Goal: Information Seeking & Learning: Check status

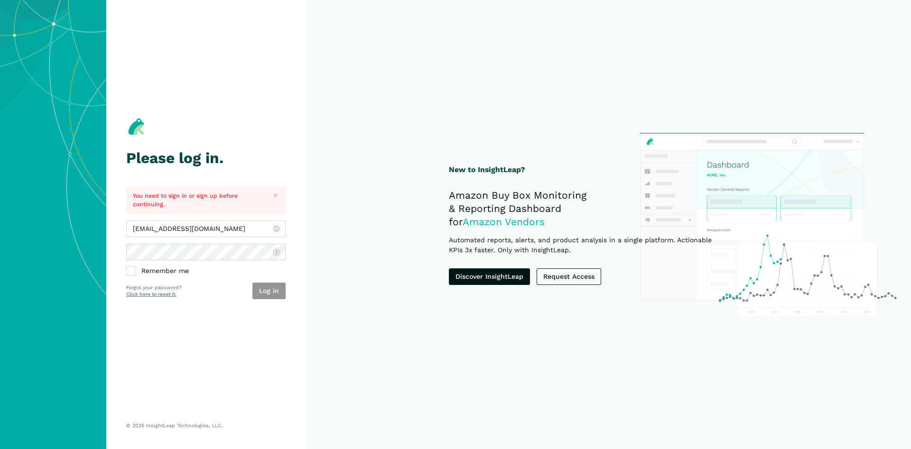
type input "[EMAIL_ADDRESS][DOMAIN_NAME]"
click at [281, 287] on button "Log in" at bounding box center [268, 291] width 33 height 17
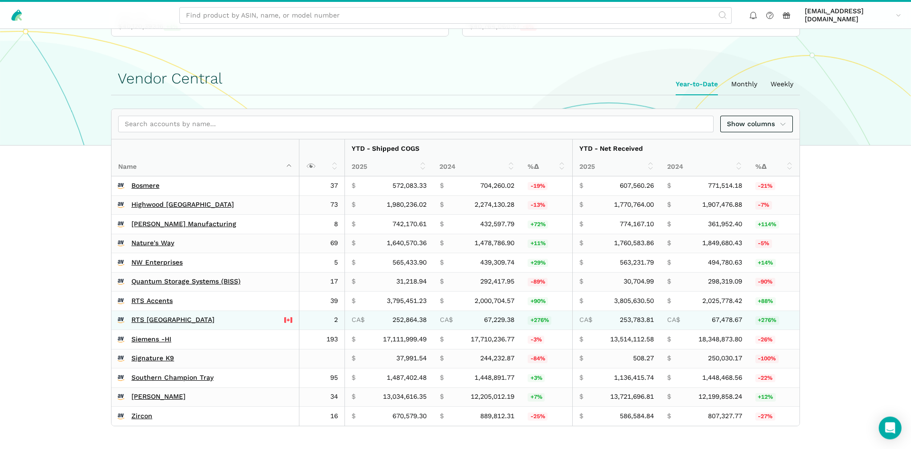
scroll to position [145, 0]
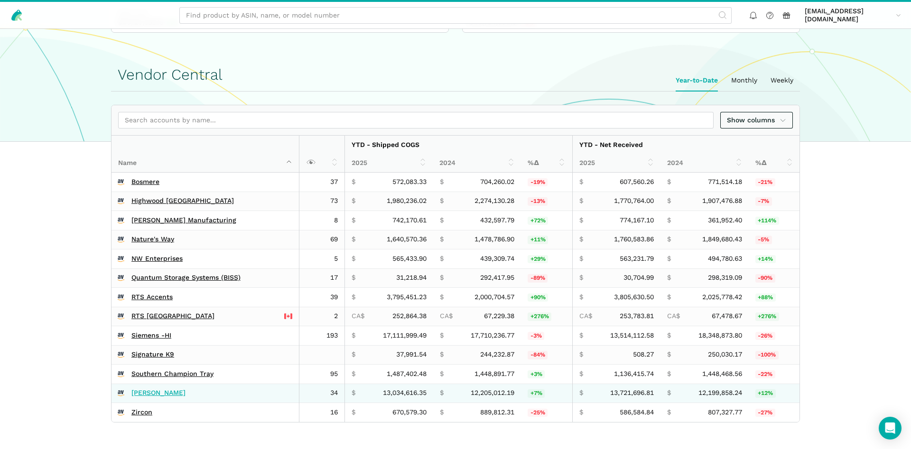
click at [147, 393] on link "[PERSON_NAME]" at bounding box center [158, 393] width 54 height 9
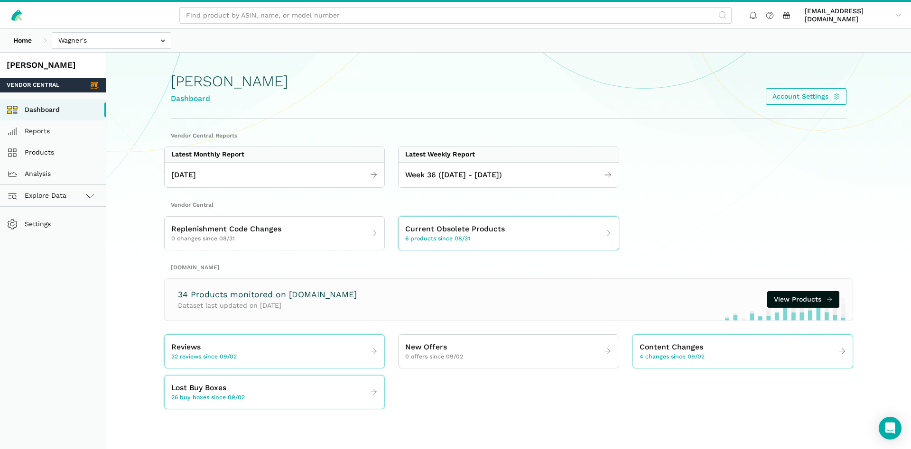
click at [532, 188] on section "Vendor Central Reports Latest Monthly Report August 2025 Latest Weekly Report W…" at bounding box center [508, 270] width 728 height 277
click at [531, 174] on link "Week 36 ([DATE] - [DATE])" at bounding box center [508, 175] width 220 height 18
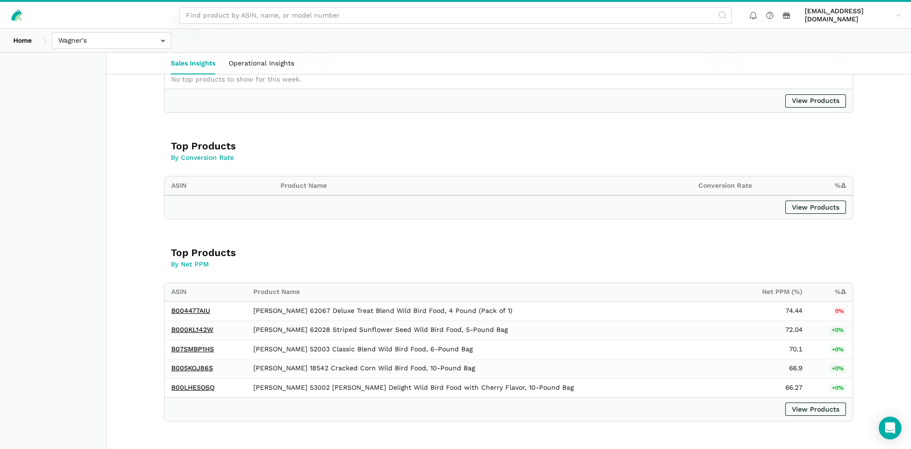
scroll to position [1012, 0]
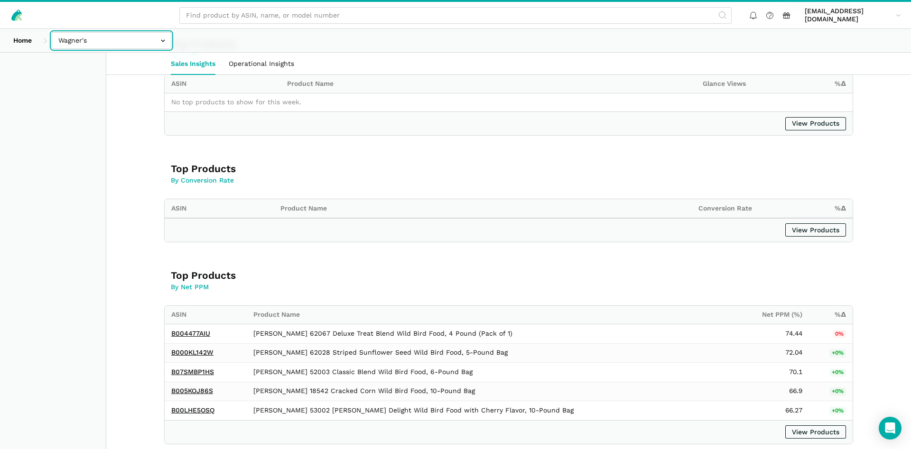
click at [101, 45] on input "text" at bounding box center [112, 40] width 120 height 17
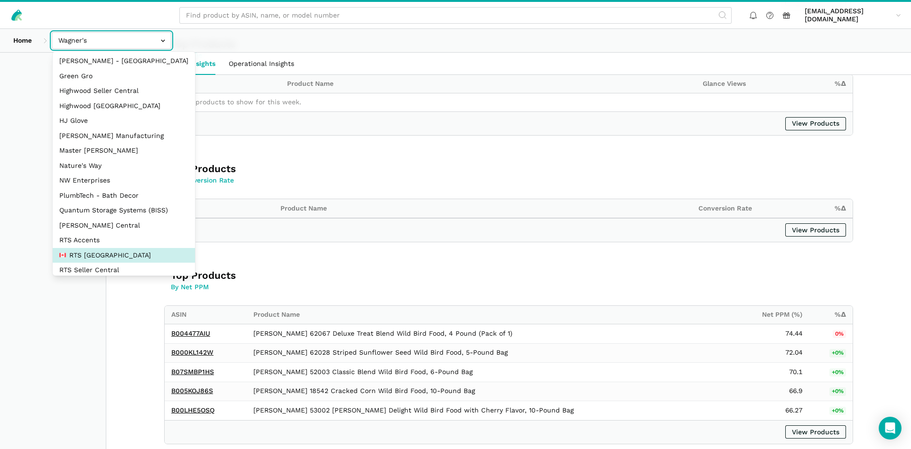
scroll to position [46, 0]
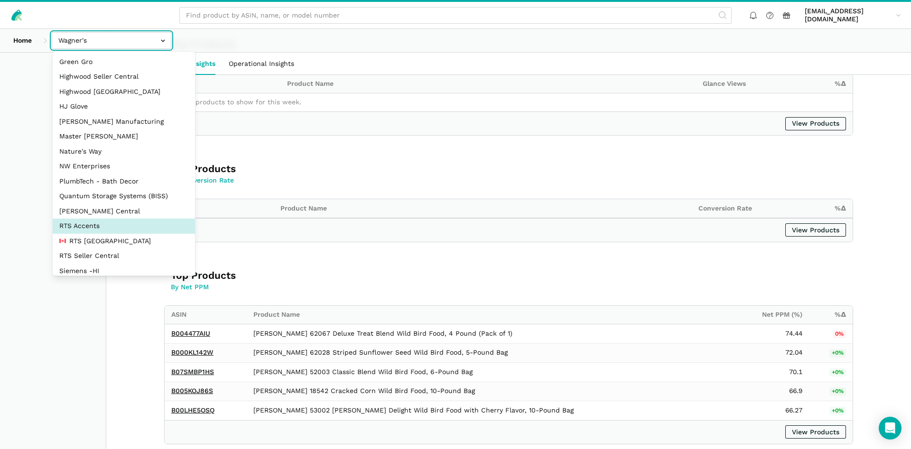
select select "DPHNLGULfjdmZCda3GrCfans"
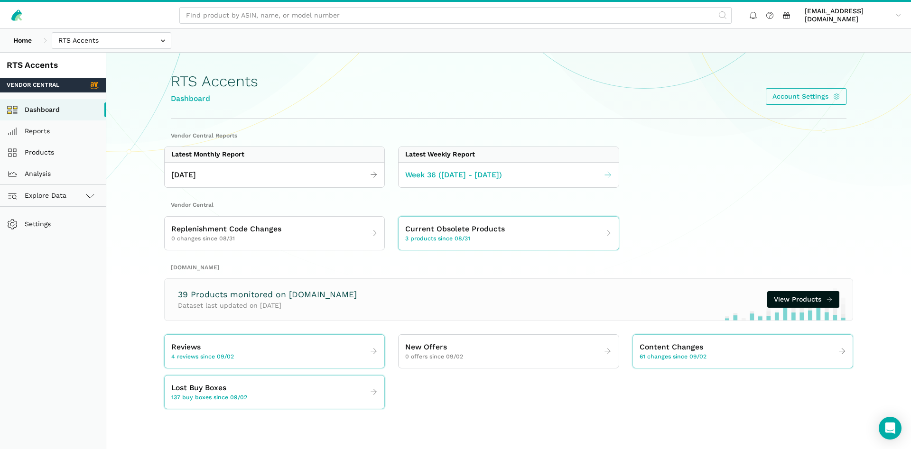
click at [543, 181] on link "Week 36 ([DATE] - [DATE])" at bounding box center [508, 175] width 220 height 18
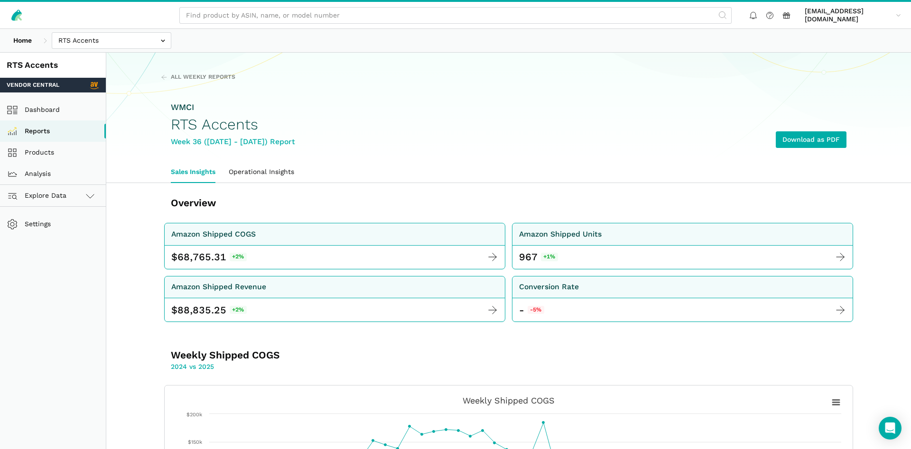
click at [88, 50] on div "Home Bosmere Bosmere Seller Central Gleason - Milwaukee Green Gro Highwood Sell…" at bounding box center [455, 40] width 911 height 23
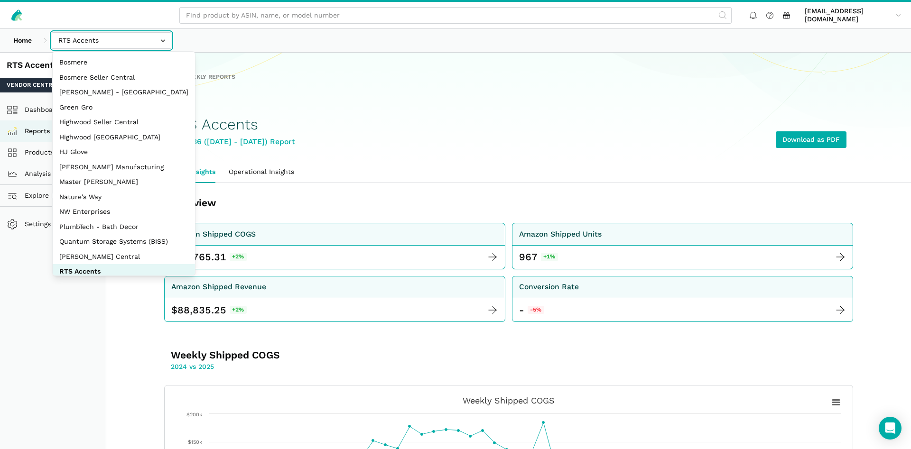
click at [88, 43] on input "text" at bounding box center [112, 40] width 120 height 17
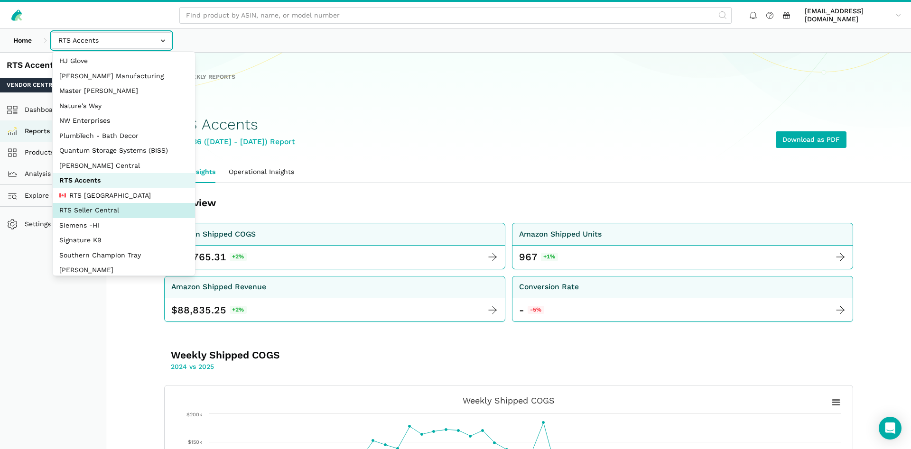
select select "DYdfgEtk9xdbXk9WgFd319bF"
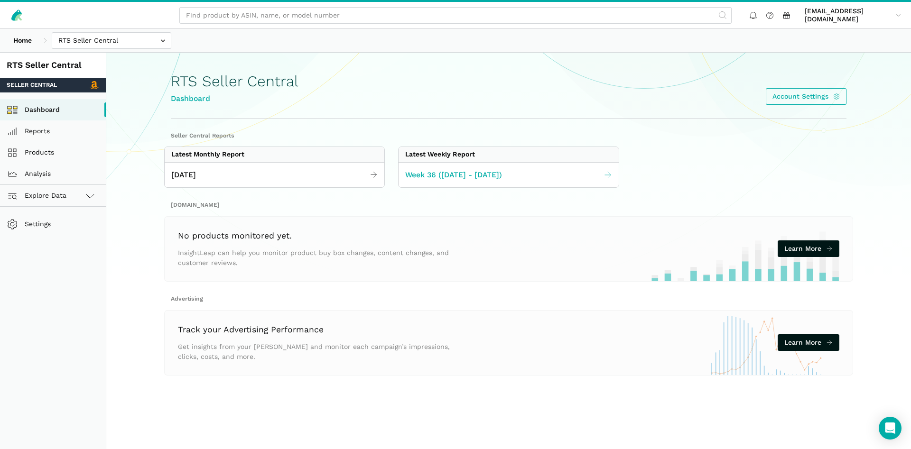
click at [468, 178] on span "Week 36 ([DATE] - [DATE])" at bounding box center [453, 175] width 97 height 12
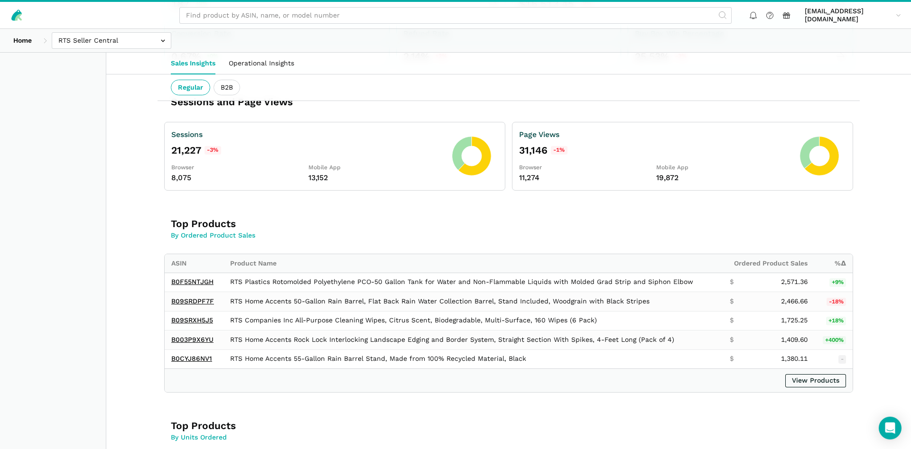
scroll to position [290, 0]
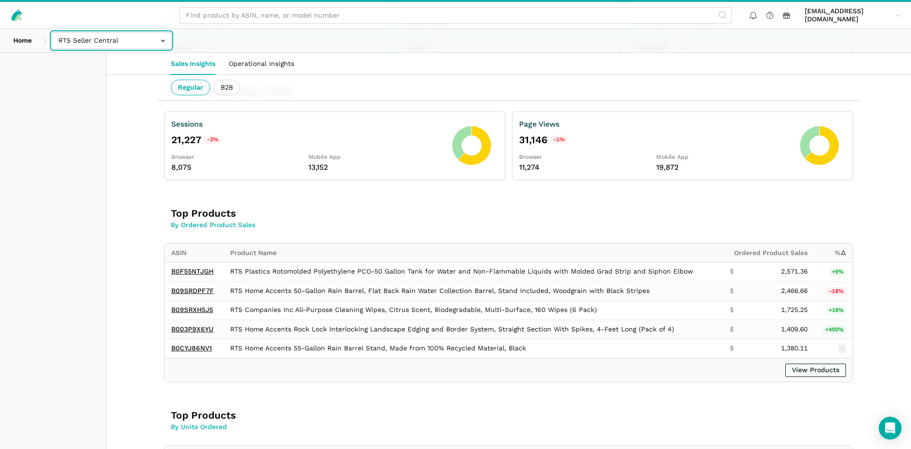
click at [129, 43] on input "text" at bounding box center [112, 40] width 120 height 17
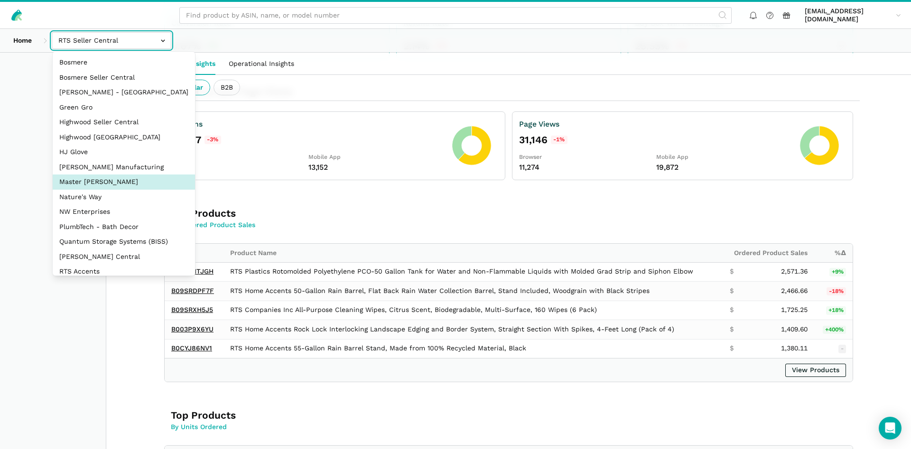
select select "ZsdjZB9W7DRA5a2dt3EdZNCw"
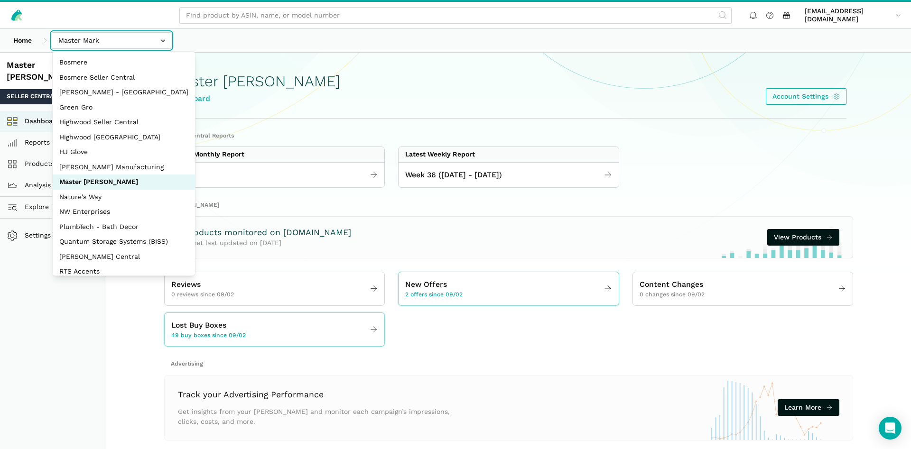
click at [103, 42] on input "text" at bounding box center [112, 40] width 120 height 17
select select "3t6bg6GamSTDovWwD6pnZB2o"
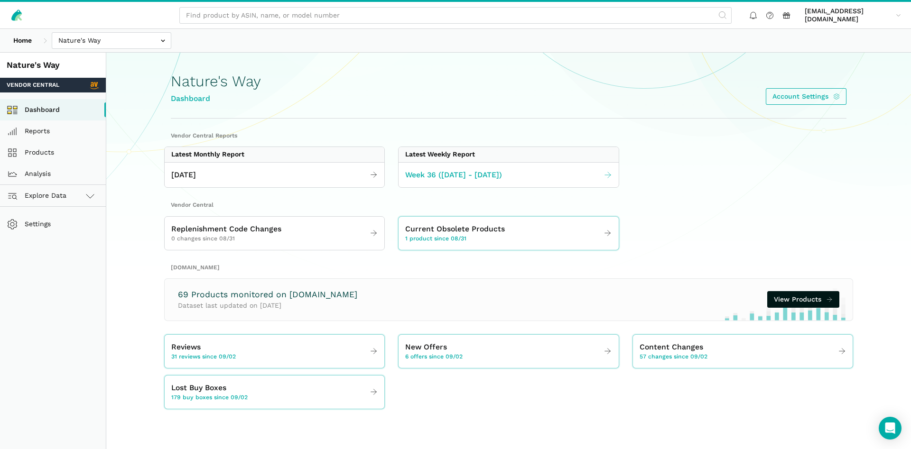
click at [539, 167] on link "Week 36 ([DATE] - [DATE])" at bounding box center [508, 175] width 220 height 18
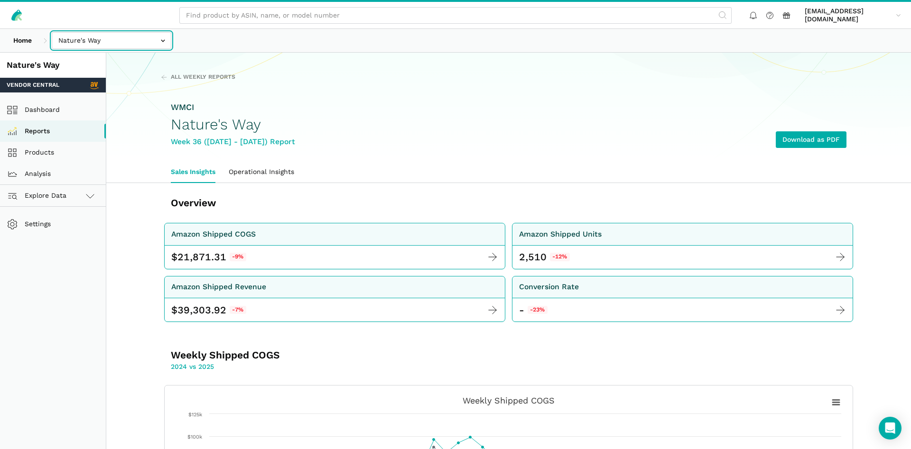
click at [100, 32] on input "text" at bounding box center [112, 40] width 120 height 17
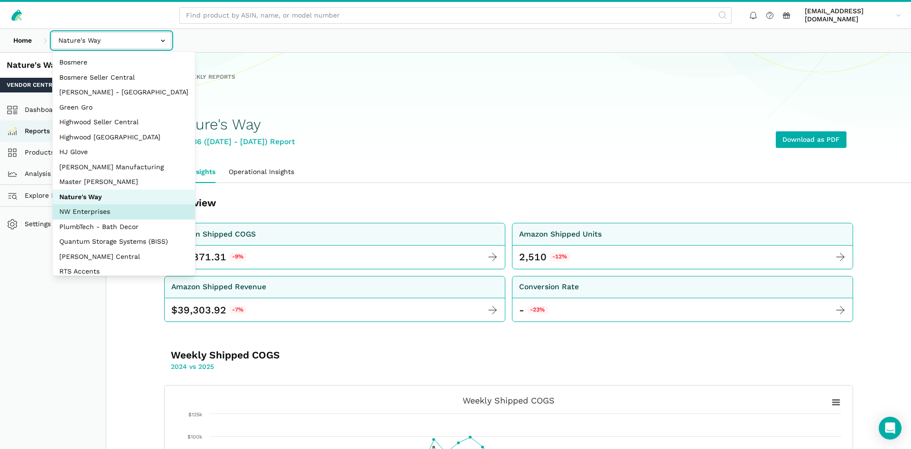
select select "8KcbEGzBHiJ2C1zNfhAn1h3U"
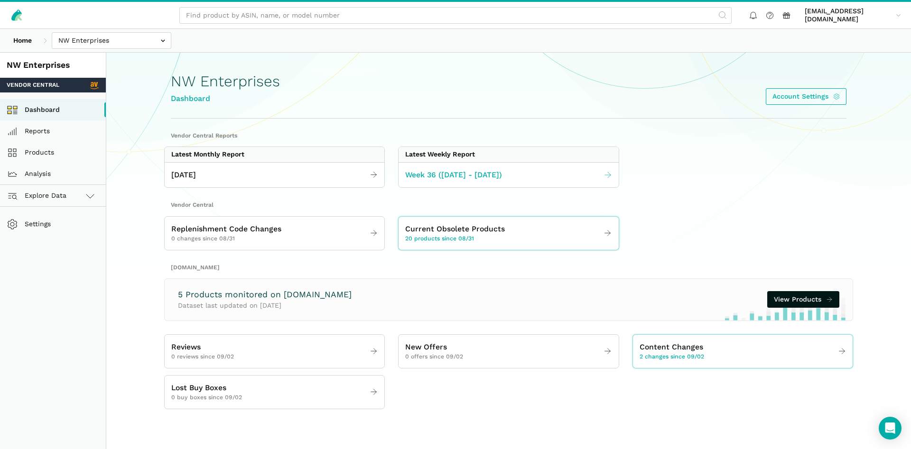
click at [501, 172] on span "Week 36 ([DATE] - [DATE])" at bounding box center [453, 175] width 97 height 12
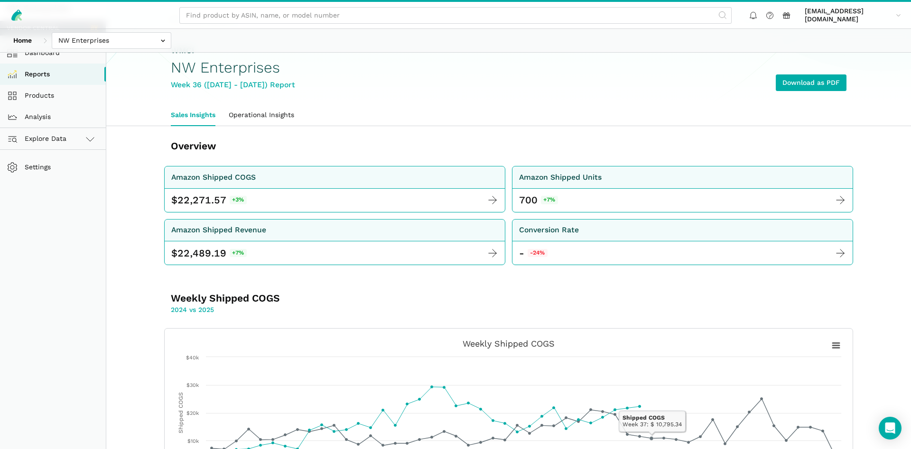
scroll to position [48, 0]
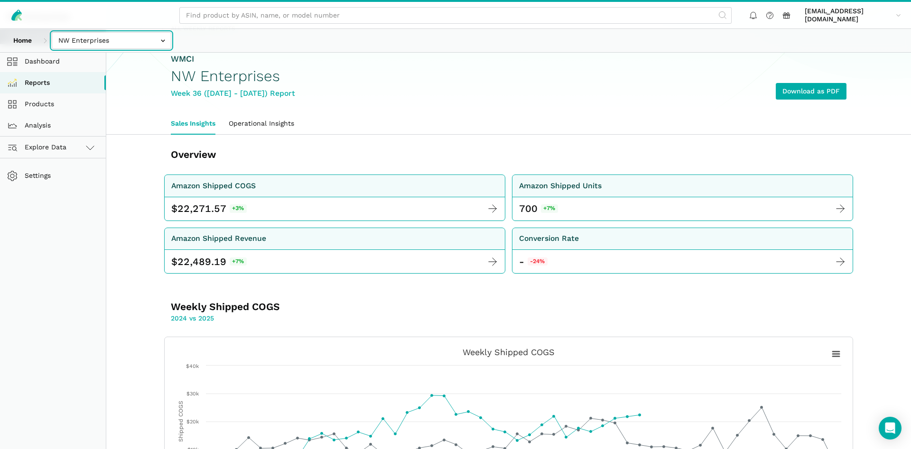
click at [93, 41] on input "text" at bounding box center [112, 40] width 120 height 17
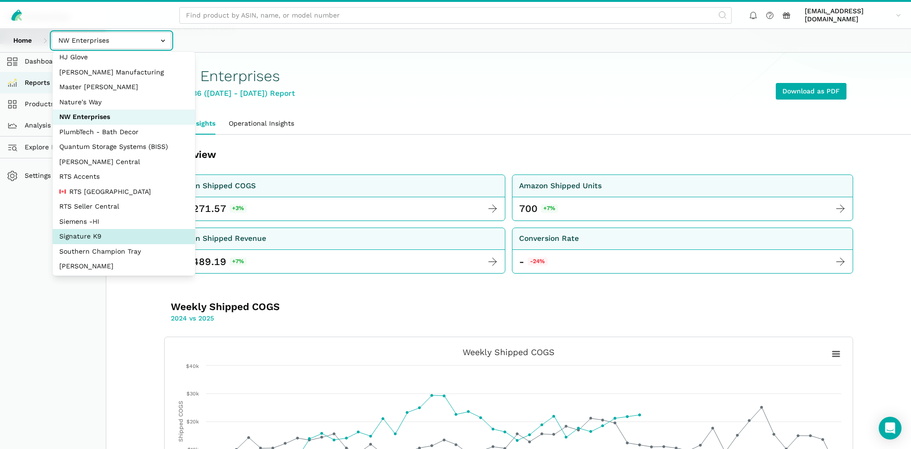
scroll to position [127, 0]
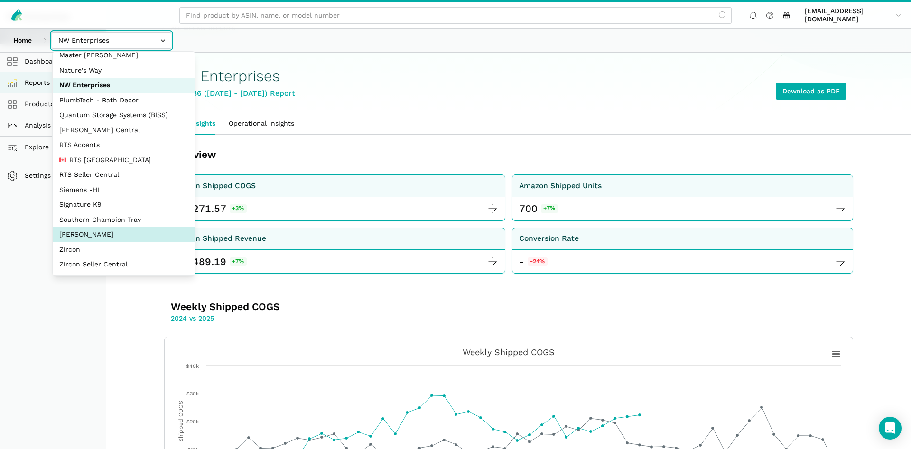
select select "5moWWUoXWPPauPLKpEqKhGJ3"
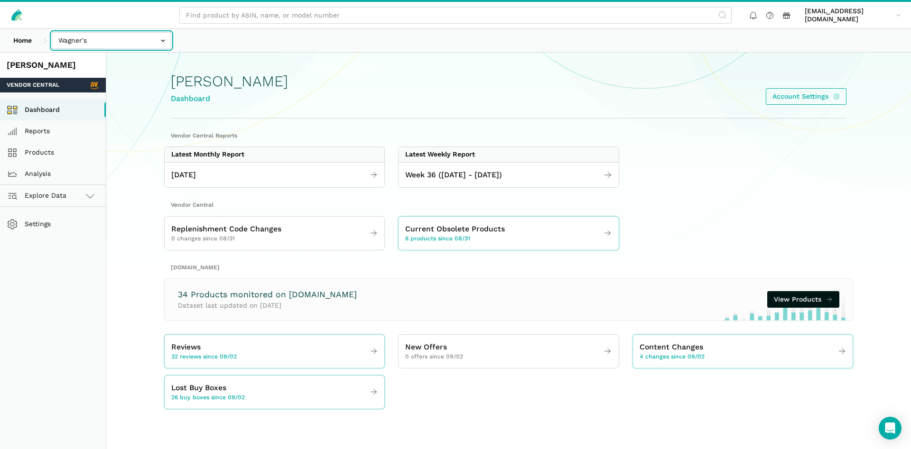
click at [136, 42] on input "text" at bounding box center [112, 40] width 120 height 17
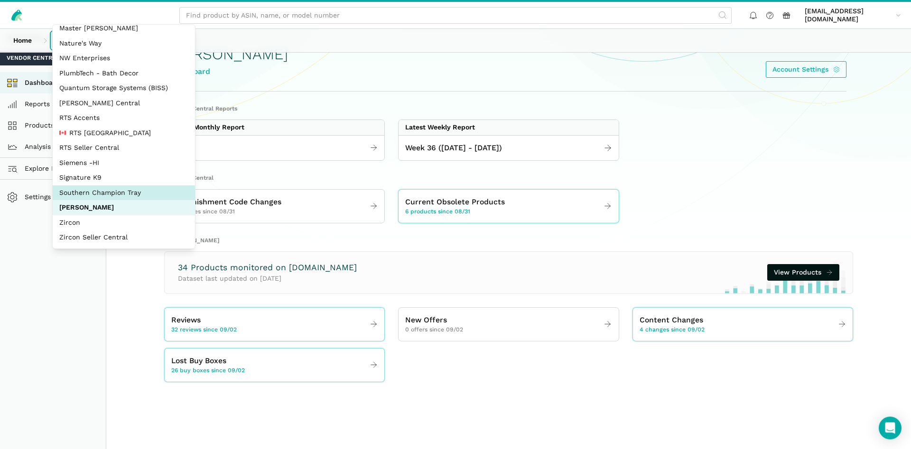
scroll to position [48, 0]
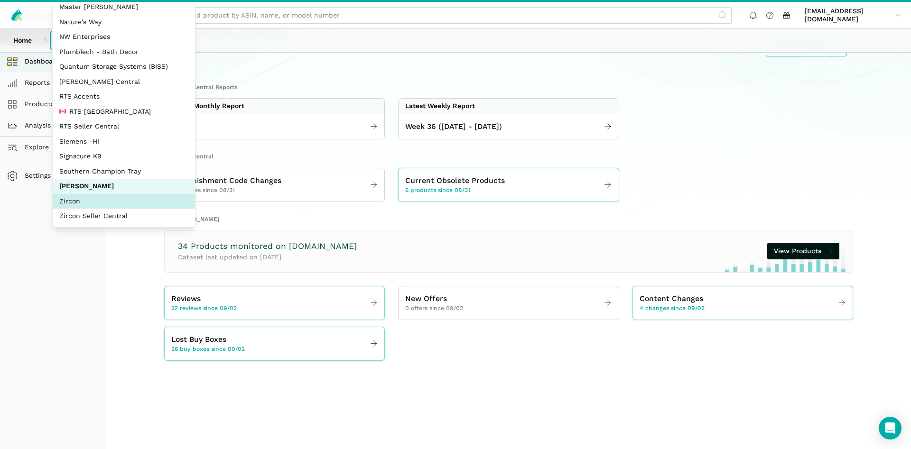
select select "DM38AQ3CPtVJ89bBDkVCzKzE"
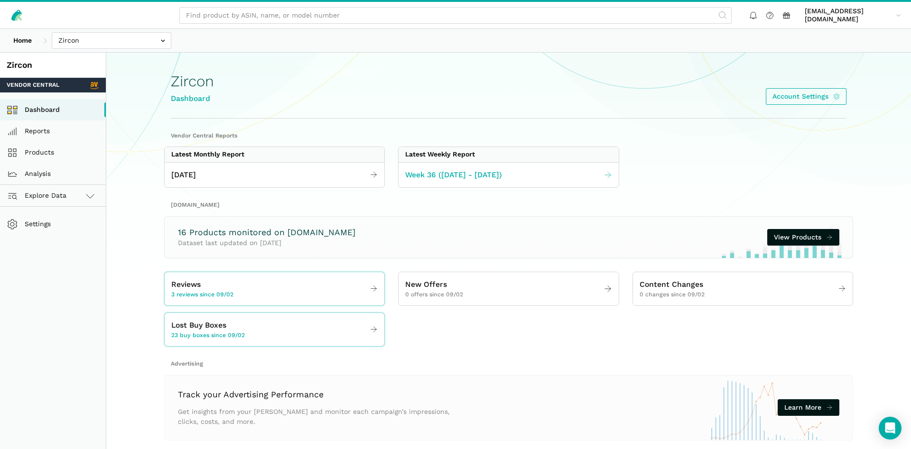
click at [430, 182] on link "Week 36 ([DATE] - [DATE])" at bounding box center [508, 175] width 220 height 18
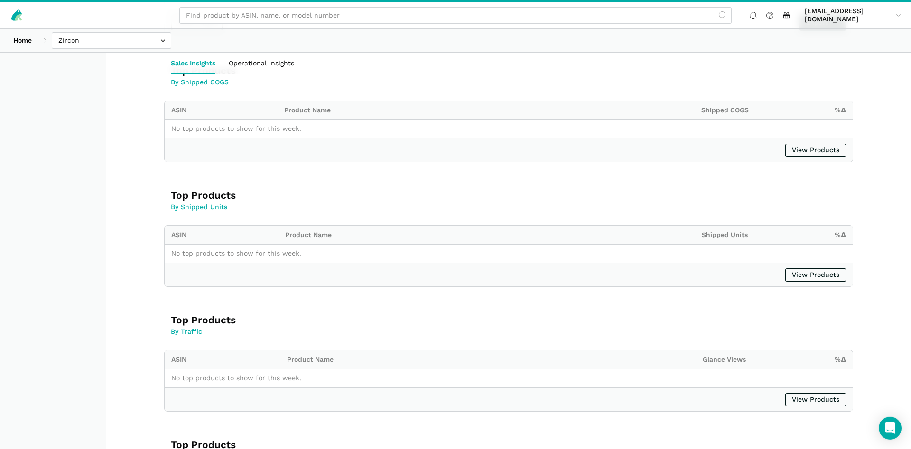
scroll to position [532, 0]
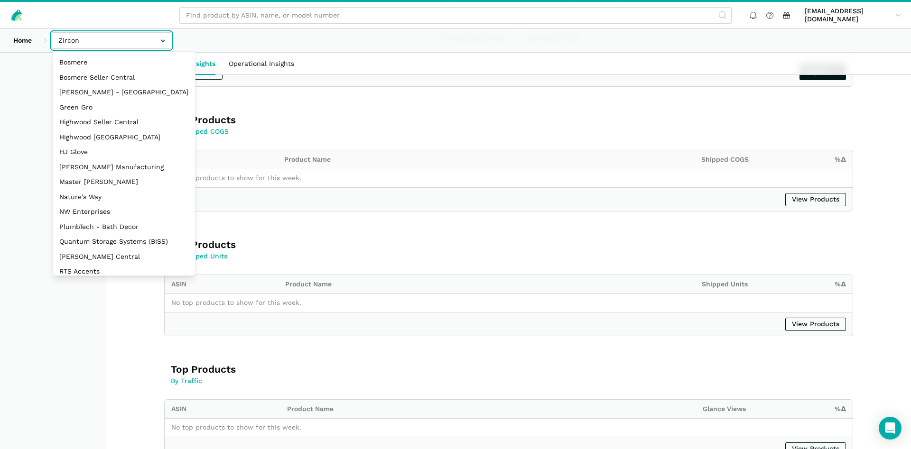
click at [114, 37] on input "text" at bounding box center [112, 40] width 120 height 17
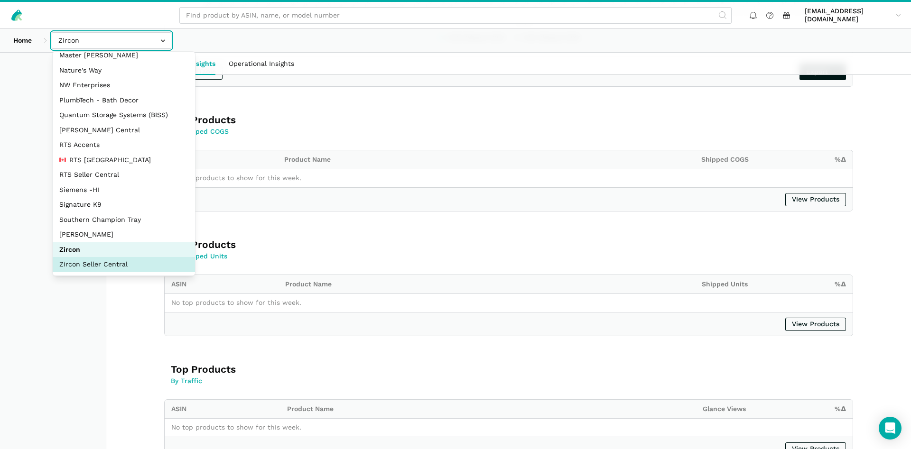
select select "sxXy7QUnd3DBseUermwZGXsL"
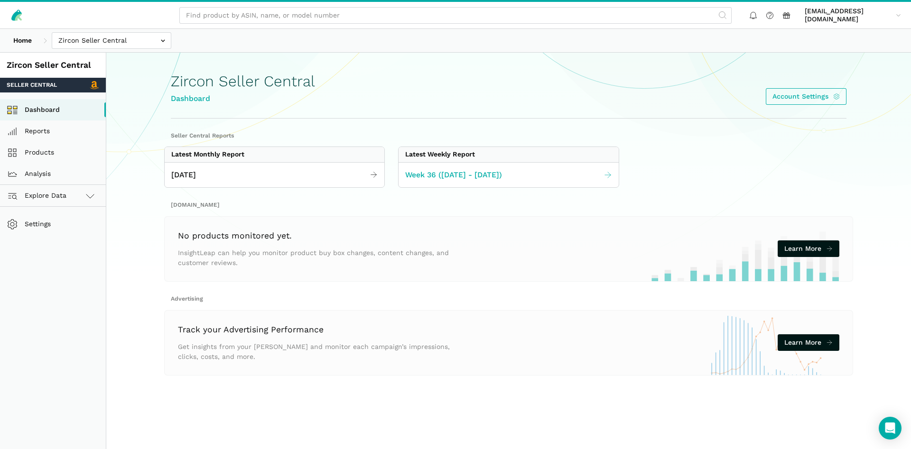
click at [530, 169] on link "Week 36 ([DATE] - [DATE])" at bounding box center [508, 175] width 220 height 18
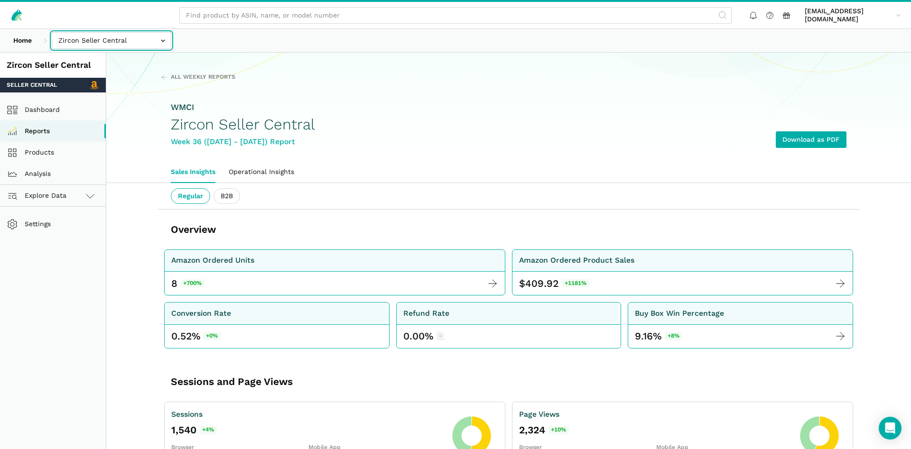
click at [103, 38] on input "text" at bounding box center [112, 40] width 120 height 17
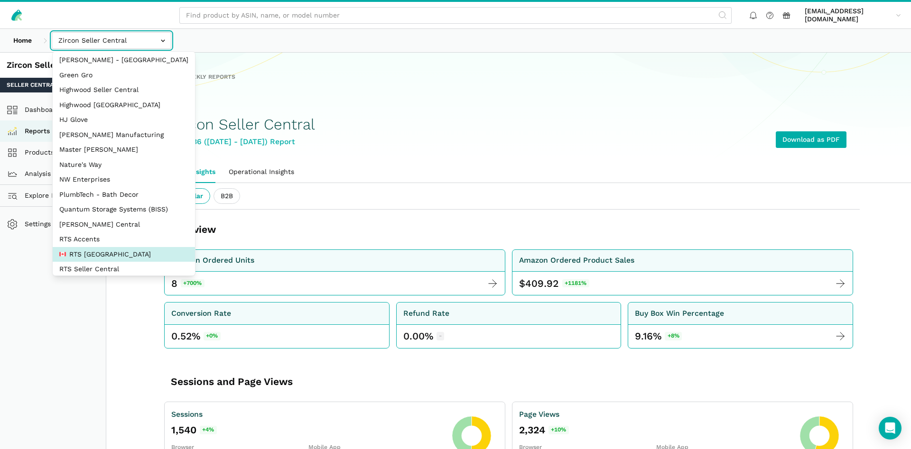
scroll to position [127, 0]
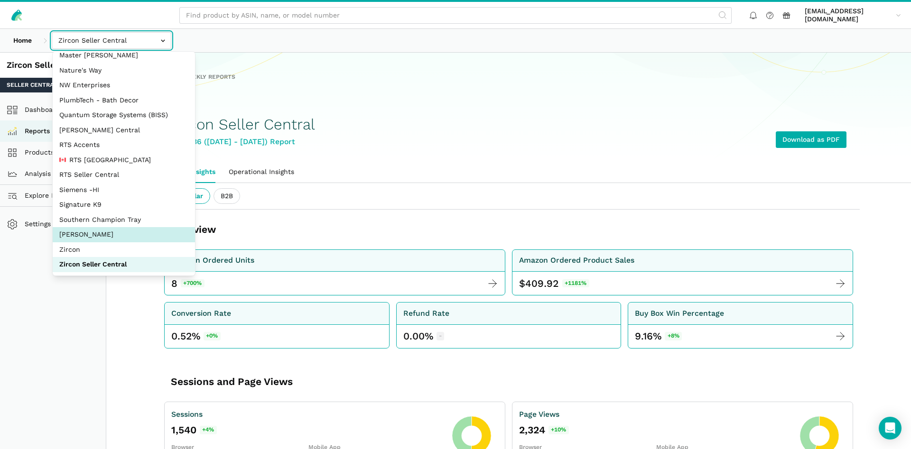
select select "5moWWUoXWPPauPLKpEqKhGJ3"
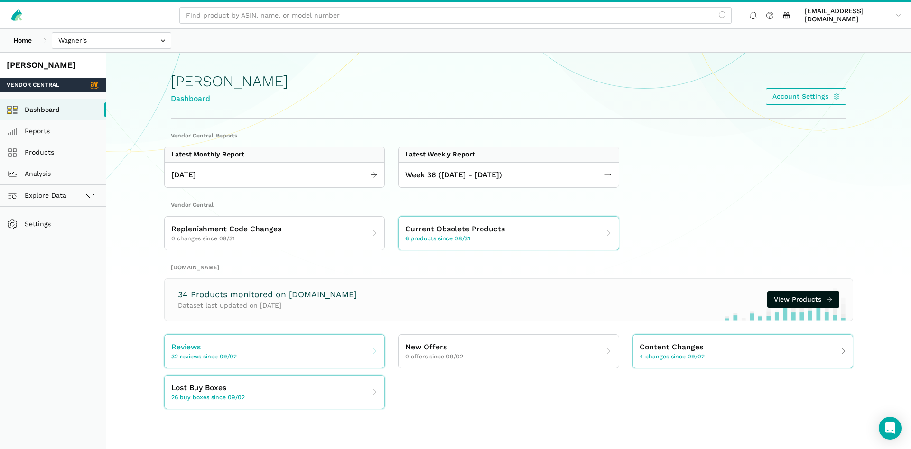
click at [223, 341] on link "Reviews 32 reviews since 09/02" at bounding box center [275, 351] width 220 height 27
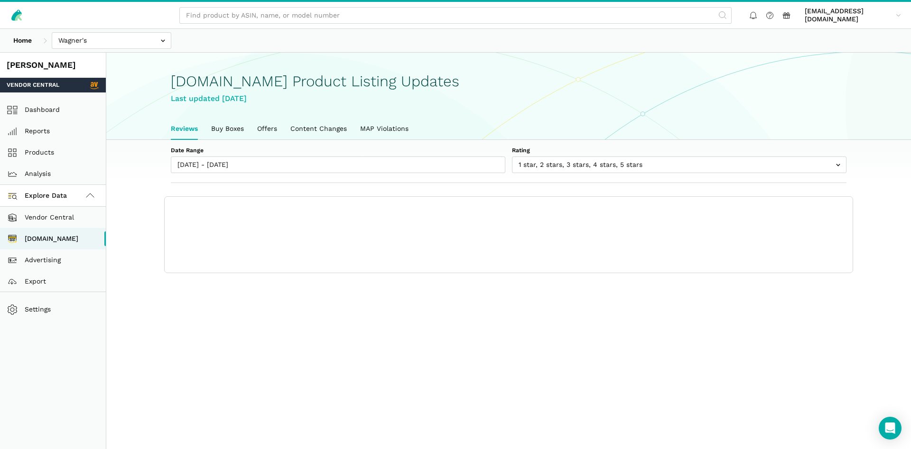
scroll to position [3, 0]
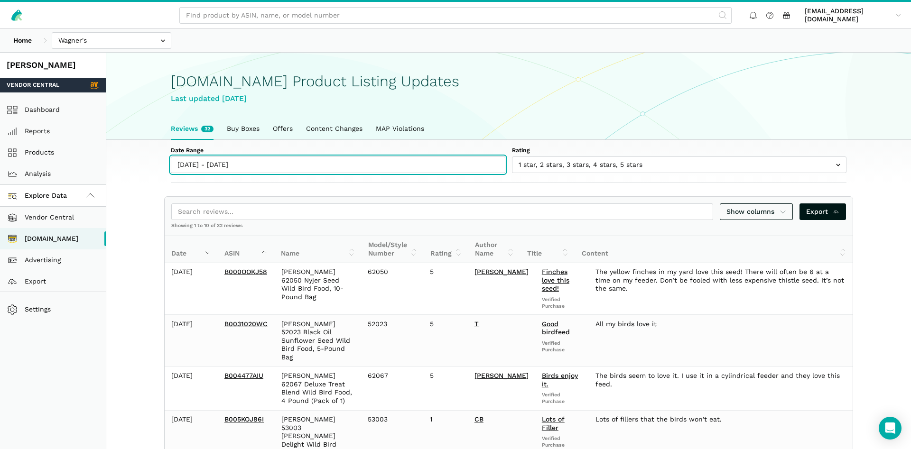
type input "09/02/2025"
type input "09/08/2025"
click at [247, 167] on input "[DATE] - [DATE]" at bounding box center [338, 164] width 334 height 17
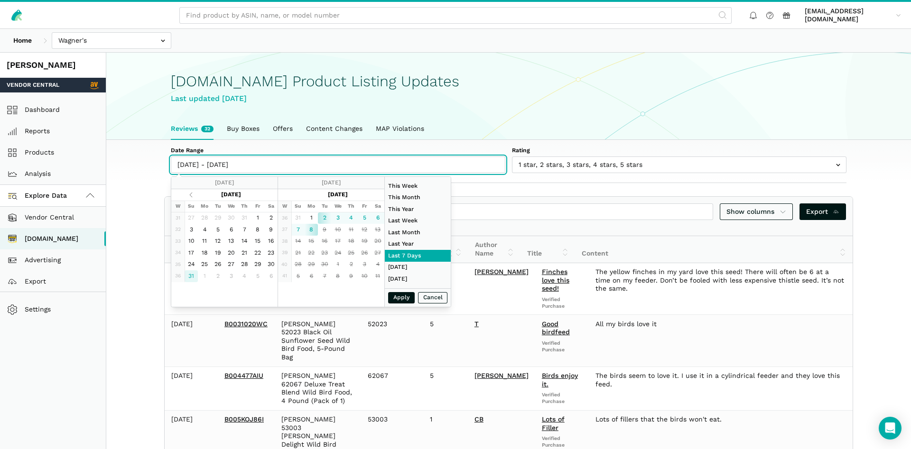
type input "08/31/2025"
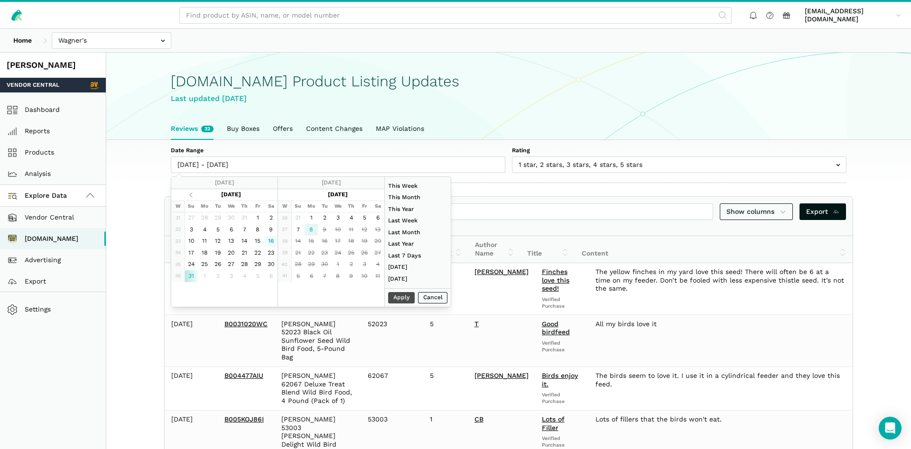
type input "09/08/2025"
type input "08/24/2025"
type input "08/30/2025"
type input "07/01/2025"
type input "07/31/2025"
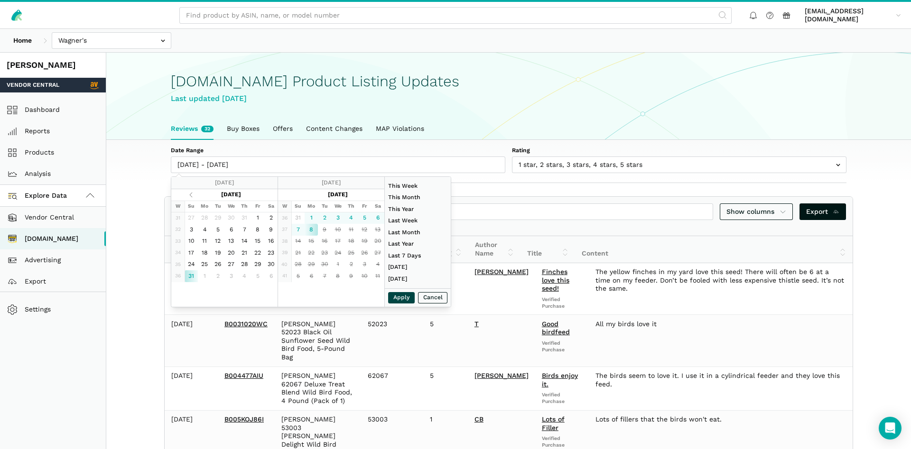
type input "08/31/2025"
type input "09/08/2025"
click at [394, 295] on button "Apply" at bounding box center [401, 298] width 27 height 12
type input "08/31/2025 - 09/08/2025"
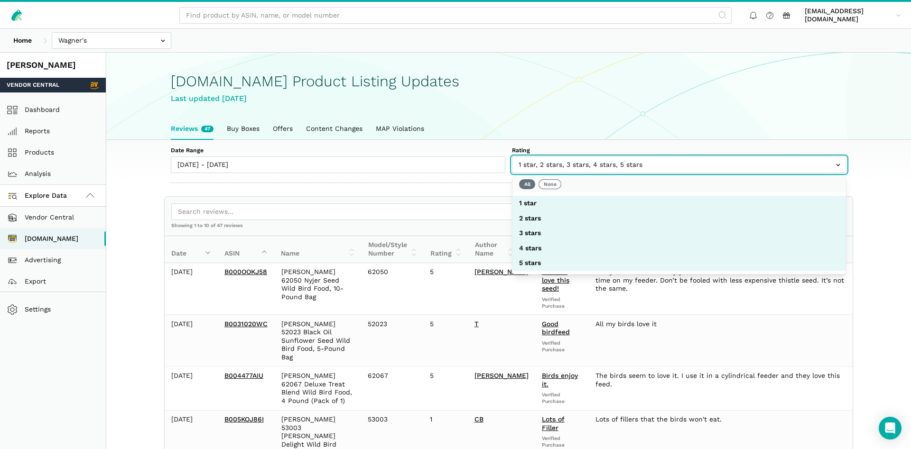
click at [560, 163] on input "text" at bounding box center [679, 164] width 334 height 17
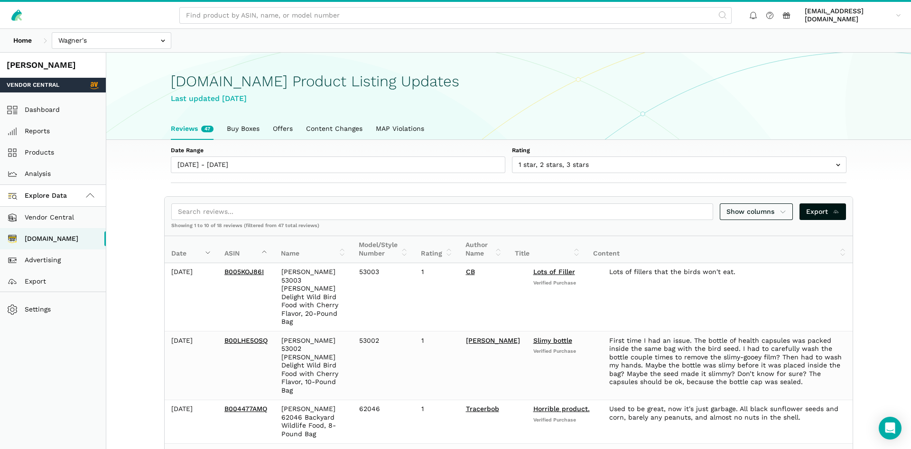
click at [753, 9] on ul "jhoyos@wmciinc.com jhoyos@wmciinc.com Settings Team Settings Log out" at bounding box center [824, 15] width 159 height 20
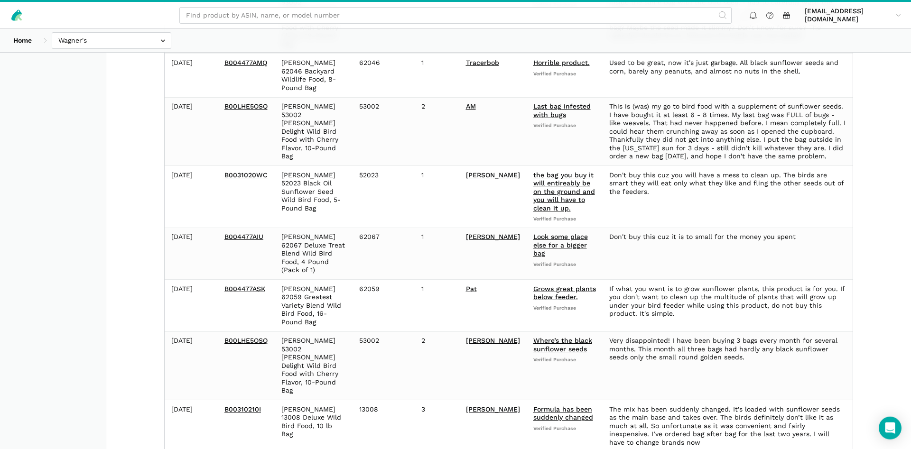
scroll to position [387, 0]
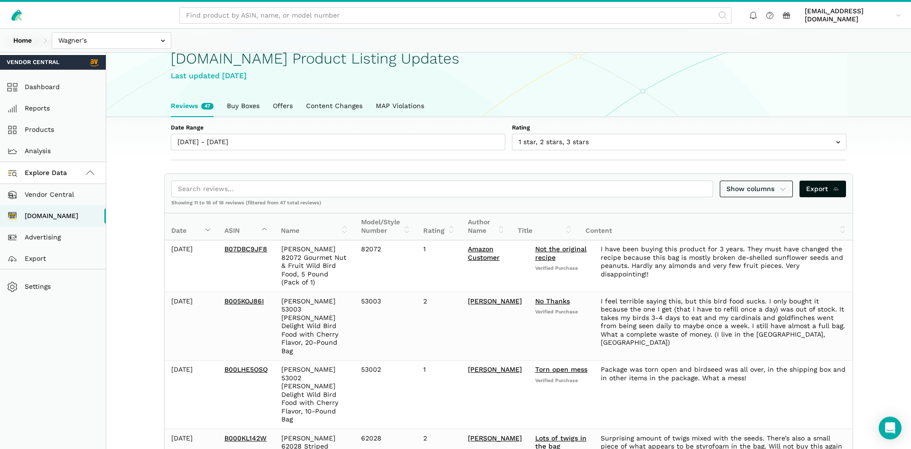
scroll to position [0, 0]
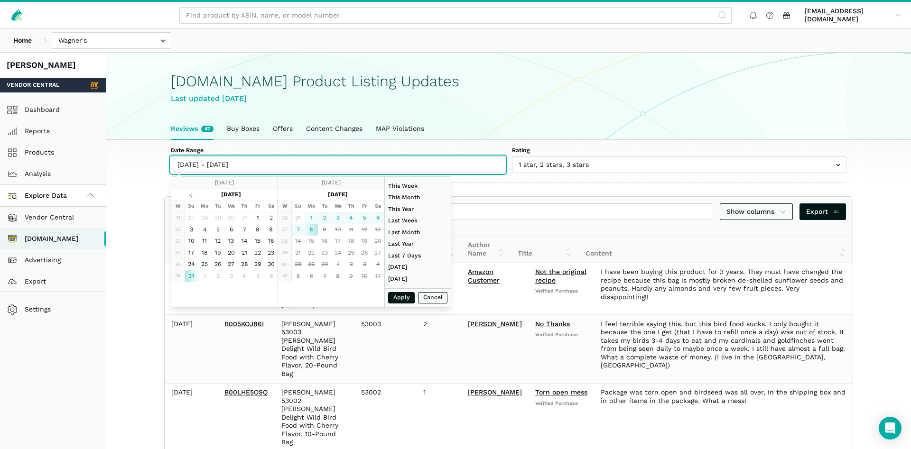
click at [222, 171] on input "08/31/2025 - 09/08/2025" at bounding box center [338, 164] width 334 height 17
type input "09/01/2025"
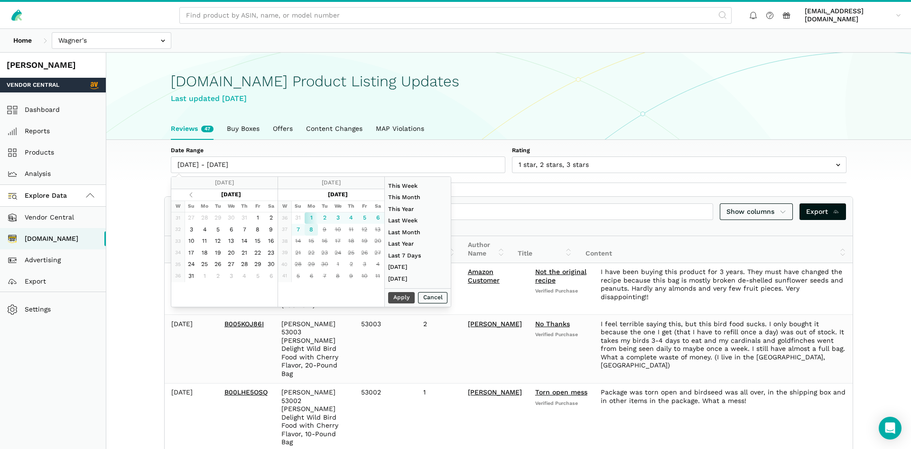
type input "09/08/2025"
type input "09/01/2025"
click at [392, 295] on button "Apply" at bounding box center [401, 298] width 27 height 12
type input "09/01/2025 - 09/08/2025"
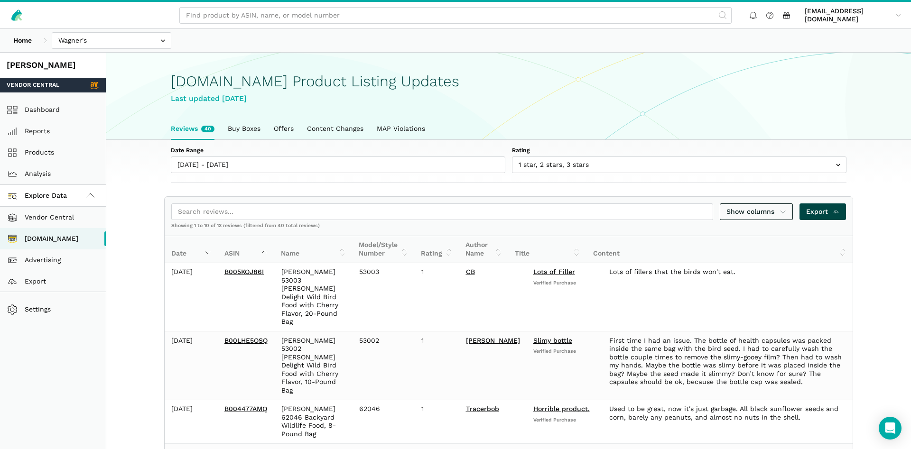
click at [826, 208] on span "Export" at bounding box center [823, 212] width 34 height 10
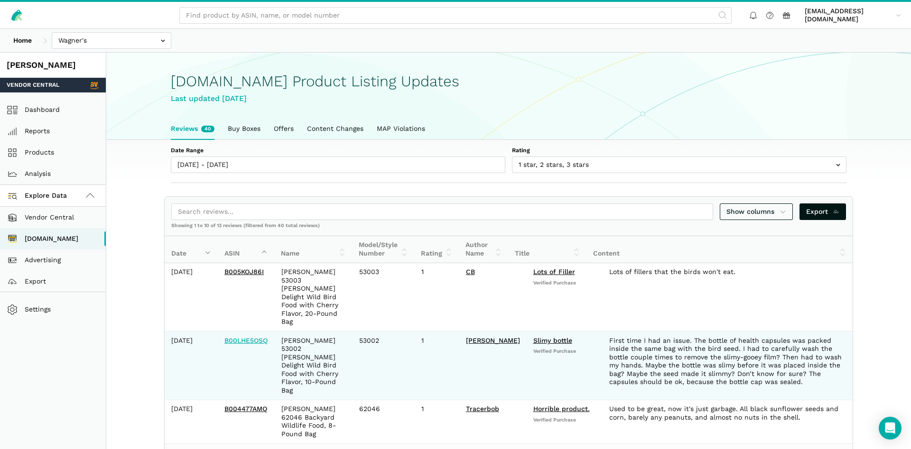
click at [238, 337] on link "B00LHE5OSQ" at bounding box center [245, 341] width 43 height 8
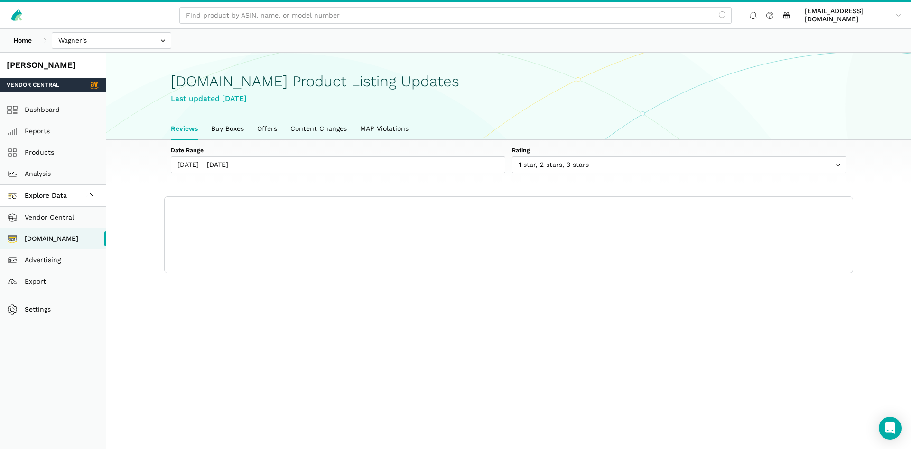
scroll to position [3, 0]
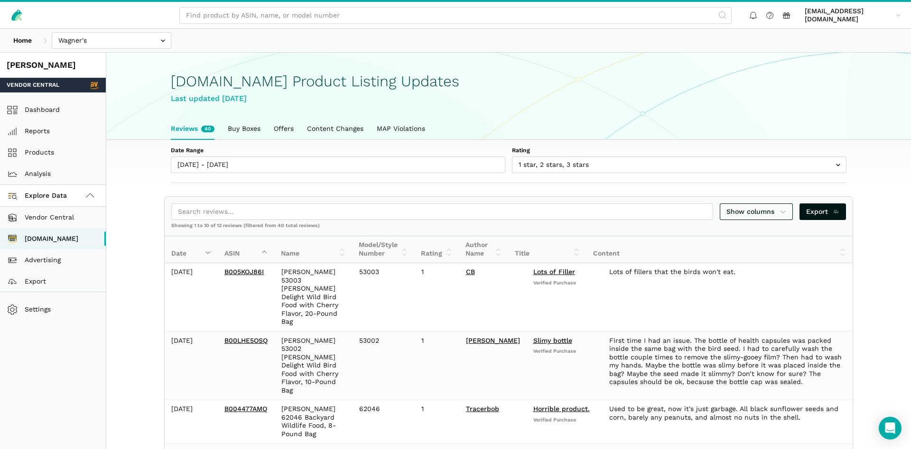
click at [47, 92] on div "Vendor Central" at bounding box center [53, 85] width 106 height 15
click at [45, 111] on link "Dashboard" at bounding box center [53, 109] width 106 height 21
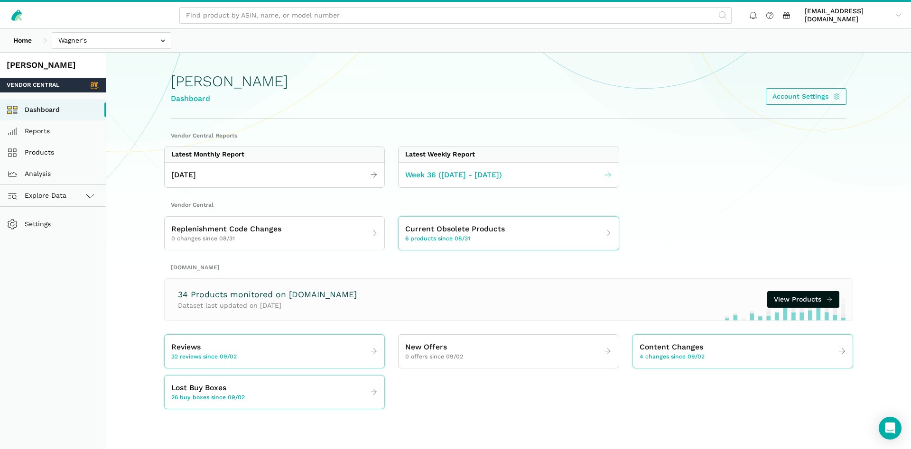
click at [447, 177] on span "Week 36 (08.31 - 09.06.25)" at bounding box center [453, 175] width 97 height 12
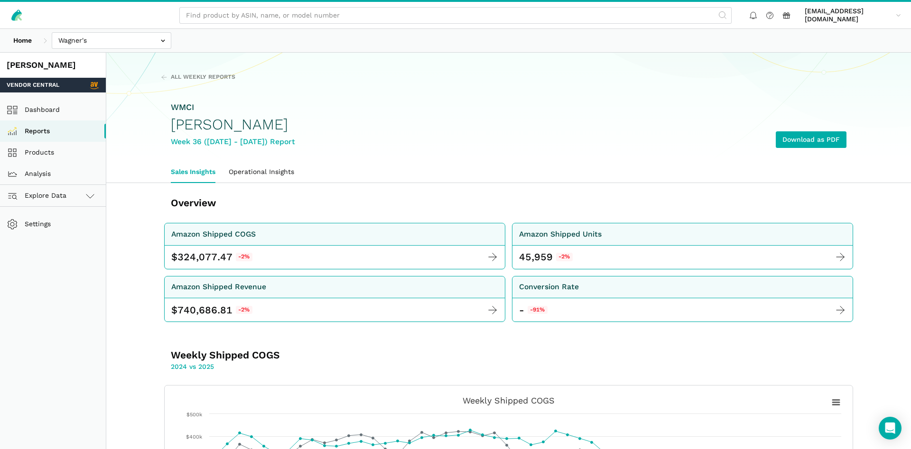
click at [810, 150] on div "WMCI Wagner's Week 36 (08.31 - 09.06.25) Report Download as PDF" at bounding box center [508, 124] width 675 height 73
click at [808, 140] on link "Download as PDF" at bounding box center [810, 139] width 71 height 17
click at [32, 154] on link "Products" at bounding box center [53, 152] width 106 height 21
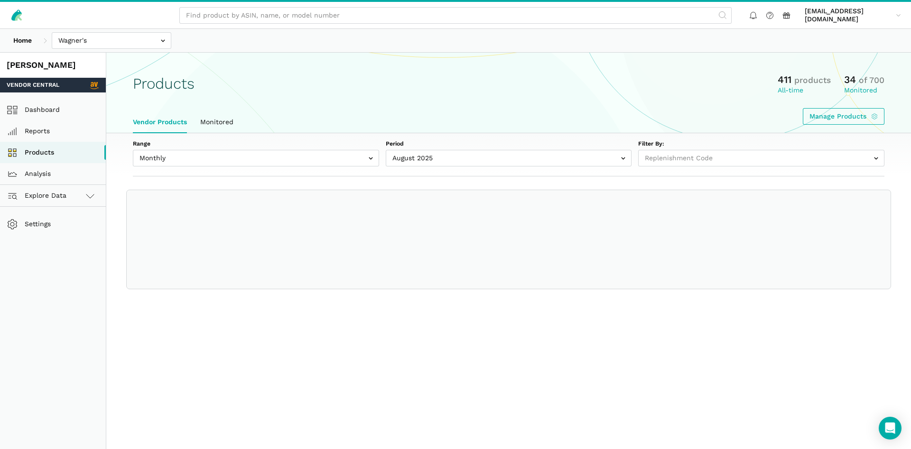
select select
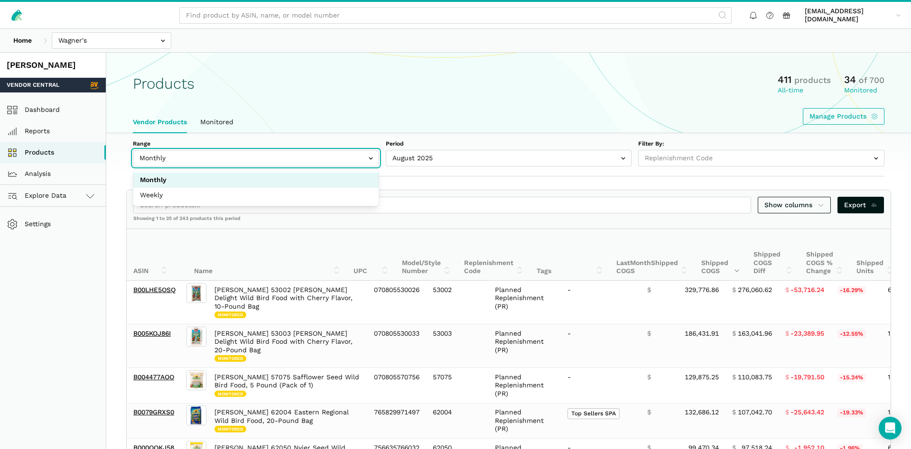
click at [339, 155] on input "text" at bounding box center [256, 158] width 246 height 17
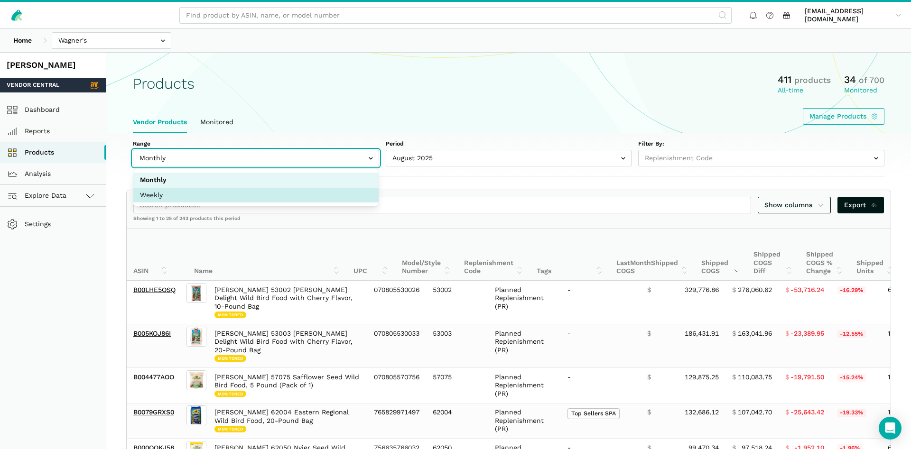
select select "Weekly"
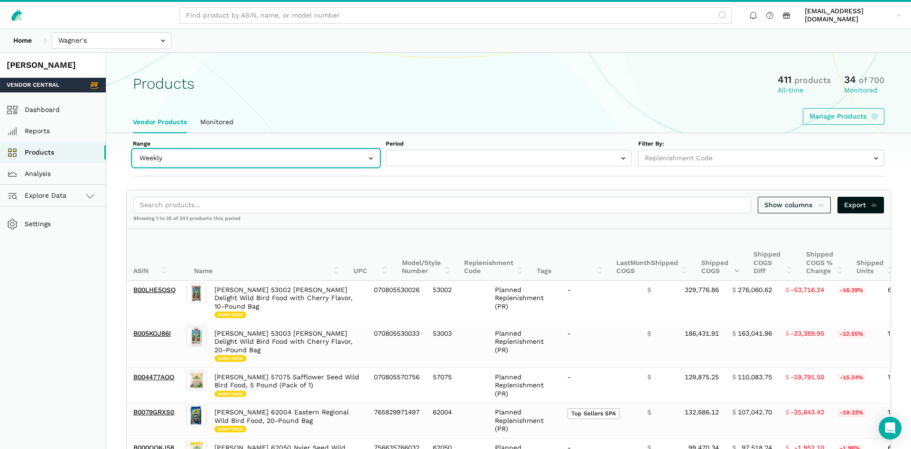
select select "Weekly|[DATE]"
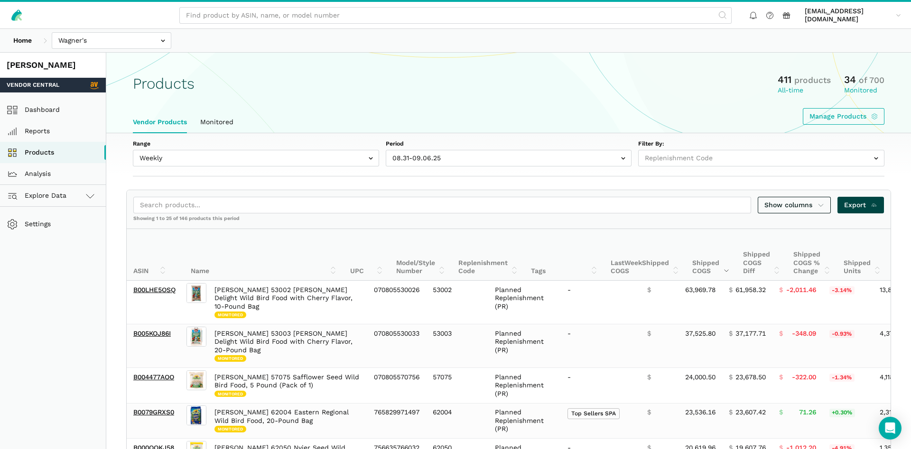
click at [853, 204] on span "Export" at bounding box center [861, 205] width 34 height 10
